Goal: Information Seeking & Learning: Learn about a topic

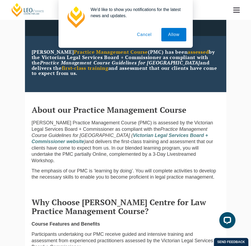
click at [140, 35] on button "Cancel" at bounding box center [144, 34] width 28 height 13
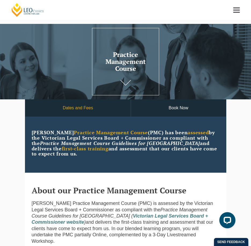
click at [92, 112] on link "Dates and Fees" at bounding box center [78, 107] width 106 height 17
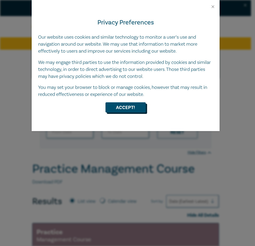
click at [137, 107] on button "Accept!" at bounding box center [125, 107] width 40 height 10
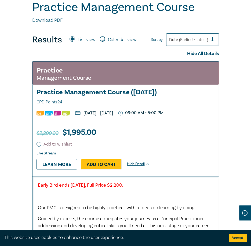
scroll to position [188, 0]
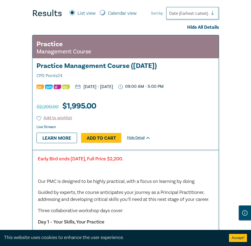
click at [158, 116] on div "Practice Management Course Practice Management Course (October 2025) CPD Points…" at bounding box center [125, 92] width 186 height 114
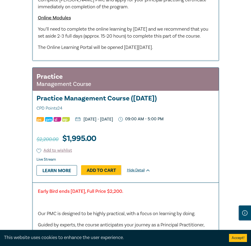
scroll to position [483, 0]
